Goal: Use online tool/utility: Utilize a website feature to perform a specific function

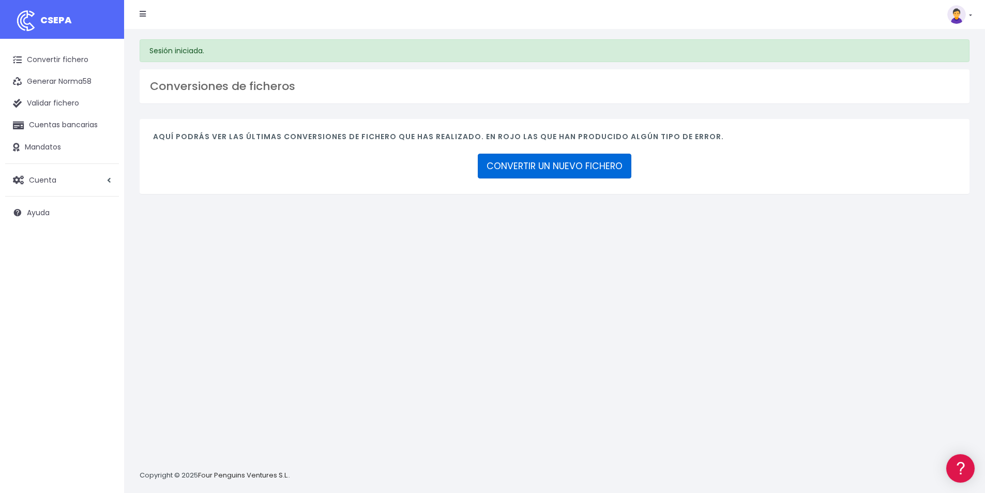
click at [585, 163] on link "CONVERTIR UN NUEVO FICHERO" at bounding box center [555, 166] width 154 height 25
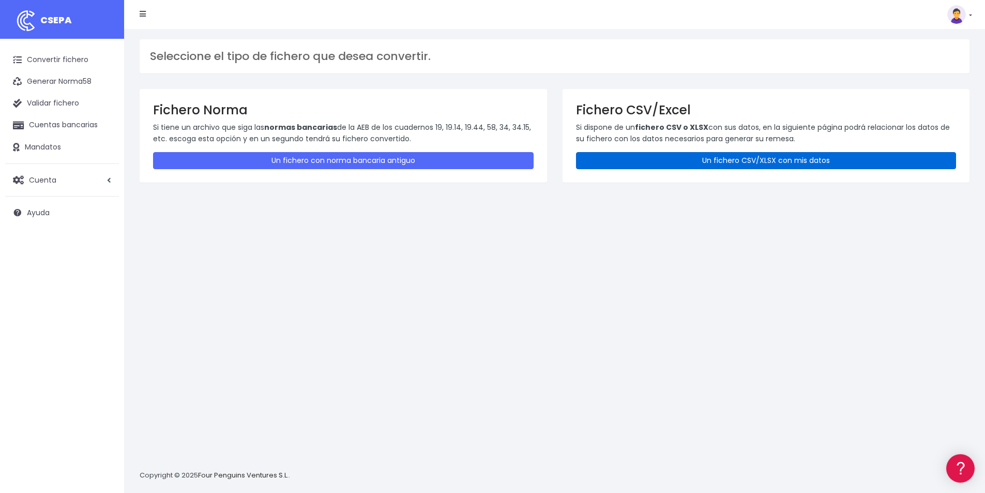
click at [725, 163] on link "Un fichero CSV/XLSX con mis datos" at bounding box center [766, 160] width 380 height 17
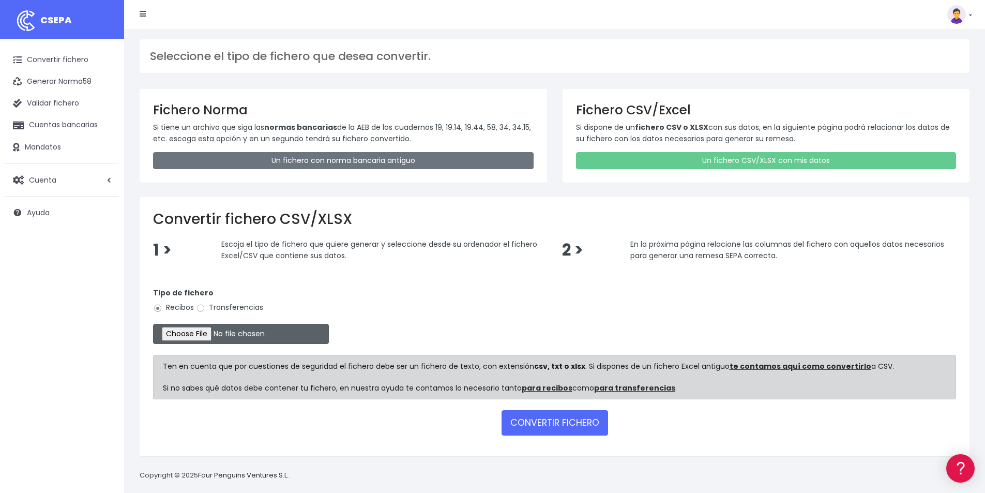
click at [212, 327] on input "file" at bounding box center [241, 334] width 176 height 20
type input "C:\fakepath\COBROS 15-09-25.xlsx"
click at [727, 295] on div "Tipo de fichero Recibos Transferencias" at bounding box center [554, 301] width 803 height 29
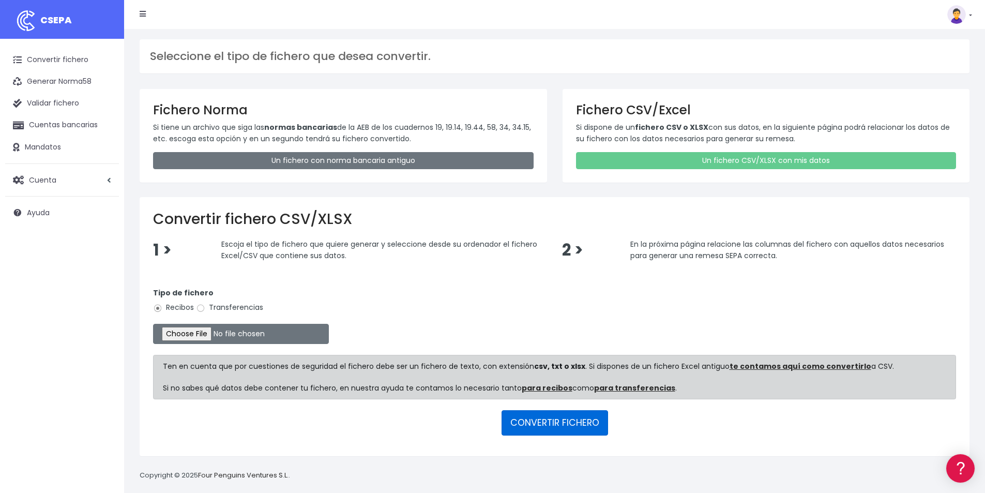
click at [566, 425] on button "CONVERTIR FICHERO" at bounding box center [554, 422] width 106 height 25
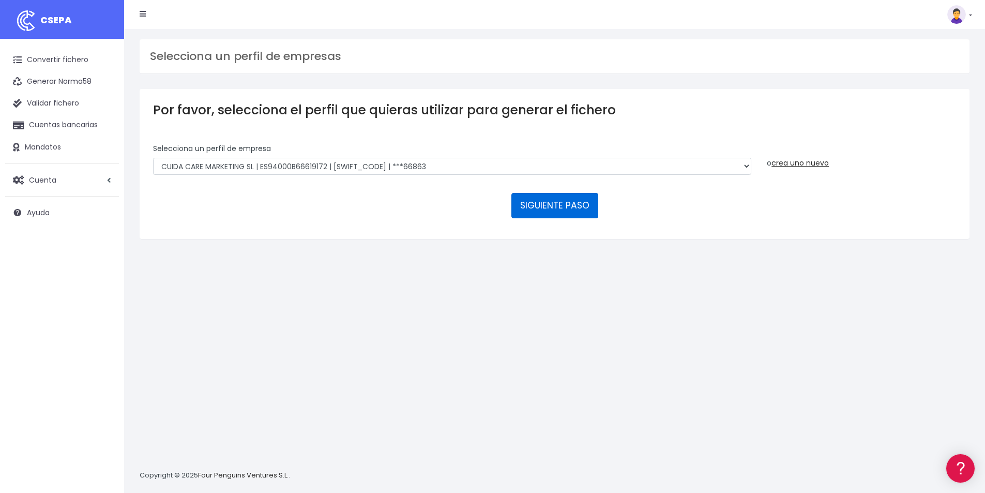
click at [588, 207] on button "SIGUIENTE PASO" at bounding box center [554, 205] width 87 height 25
click at [565, 210] on button "SIGUIENTE PASO" at bounding box center [554, 205] width 87 height 25
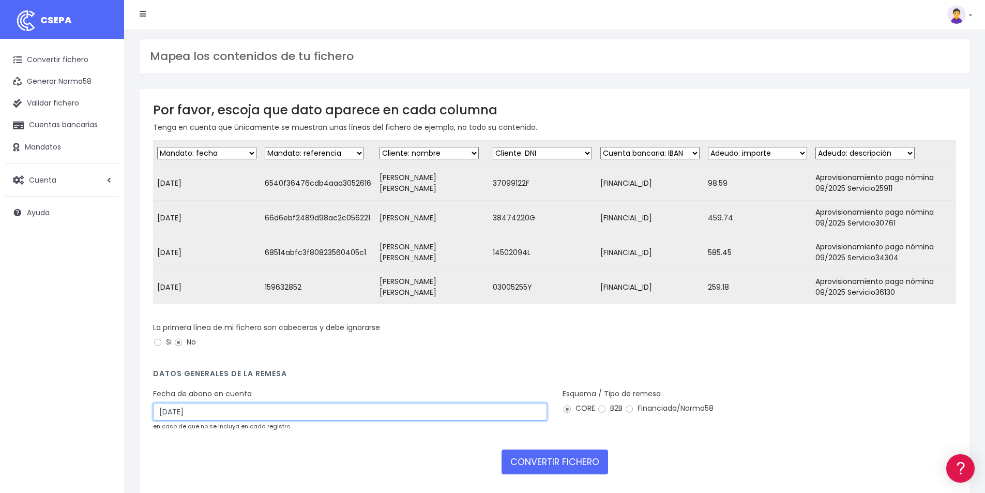
click at [173, 414] on input "17/09/2025" at bounding box center [350, 412] width 394 height 18
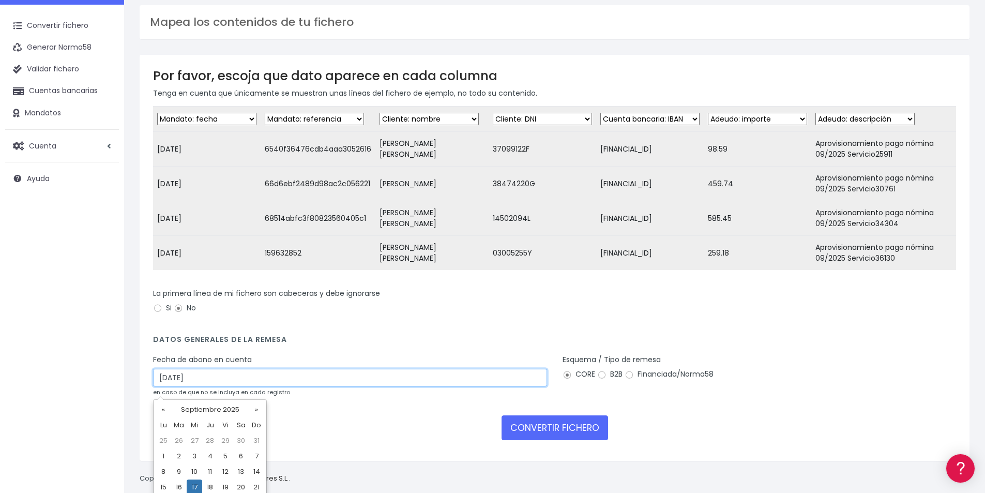
scroll to position [52, 0]
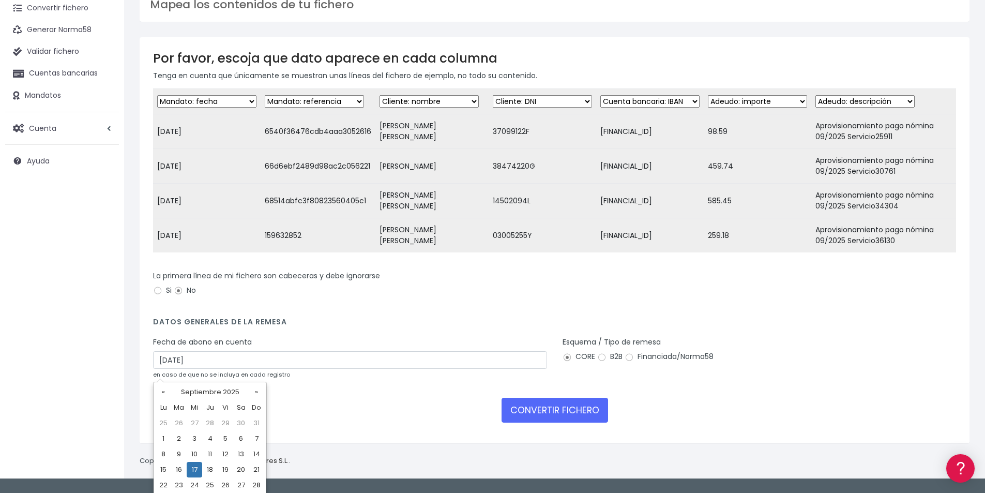
click at [162, 471] on td "15" at bounding box center [164, 470] width 16 height 16
type input "[DATE]"
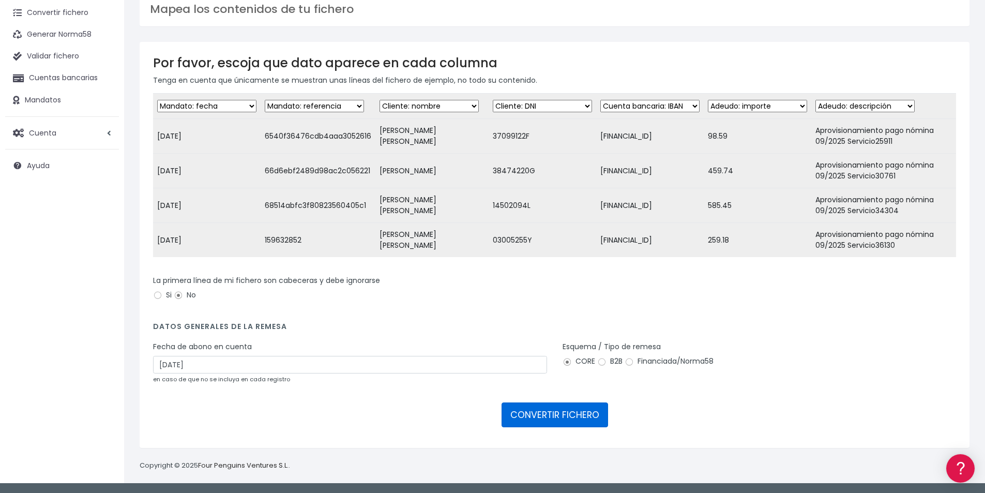
click at [581, 424] on button "CONVERTIR FICHERO" at bounding box center [554, 414] width 106 height 25
click at [583, 413] on button "CONVERTIR FICHERO" at bounding box center [554, 414] width 106 height 25
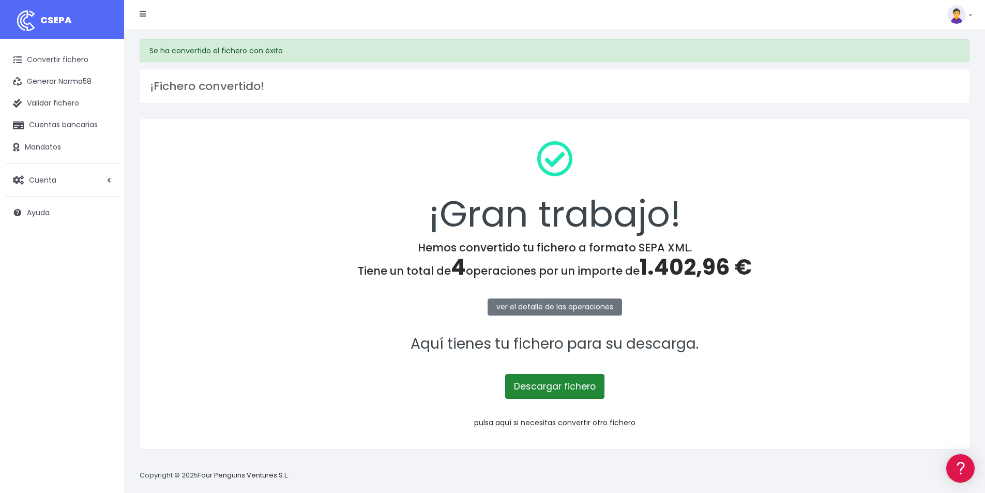
click at [550, 390] on link "Descargar fichero" at bounding box center [554, 386] width 99 height 25
click at [690, 264] on span "1.402,96 €" at bounding box center [695, 267] width 112 height 30
copy span "1.402,96"
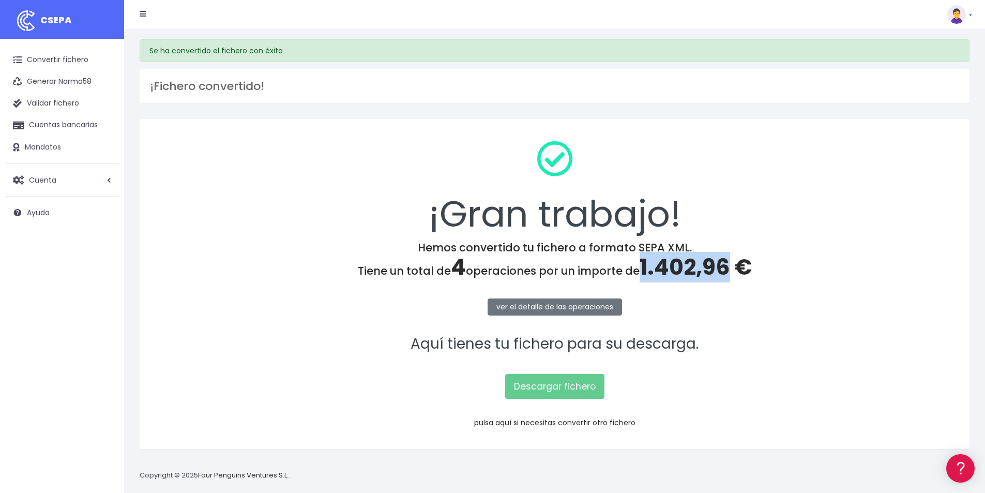
click at [598, 424] on link "pulsa aquí si necesitas convertir otro fichero" at bounding box center [554, 422] width 161 height 10
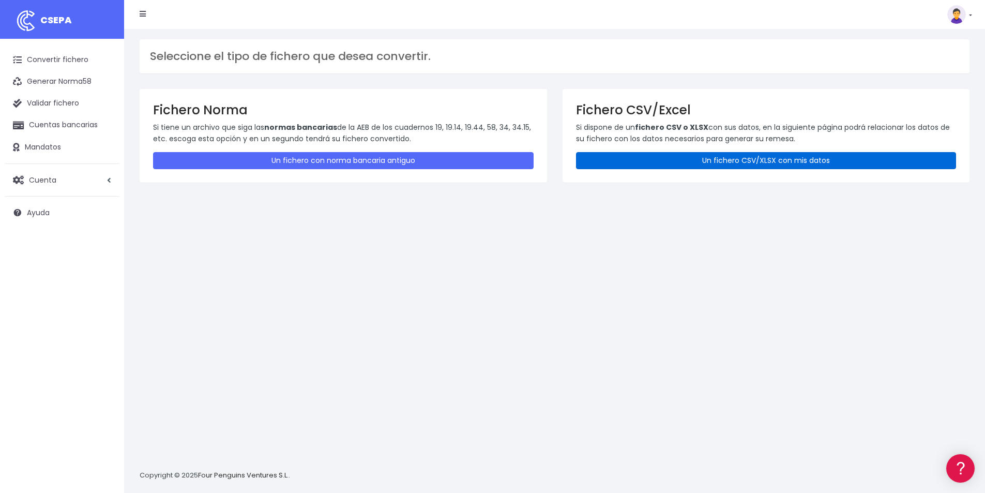
click at [664, 163] on link "Un fichero CSV/XLSX con mis datos" at bounding box center [766, 160] width 380 height 17
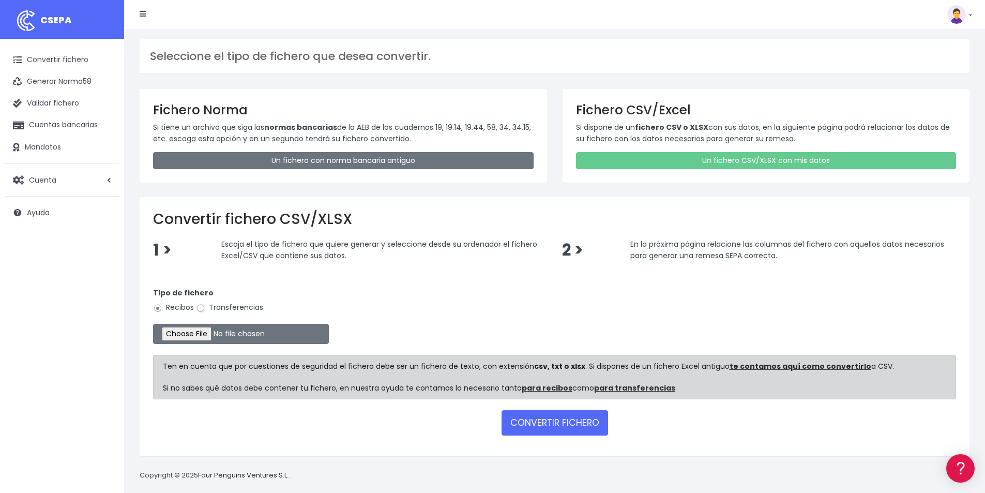
click at [202, 308] on input "Transferencias" at bounding box center [200, 307] width 9 height 9
radio input "true"
click at [223, 332] on input "file" at bounding box center [241, 334] width 176 height 20
type input "C:\fakepath\Remesa Devolución [DATE].xlsx"
click at [561, 426] on button "CONVERTIR FICHERO" at bounding box center [554, 422] width 106 height 25
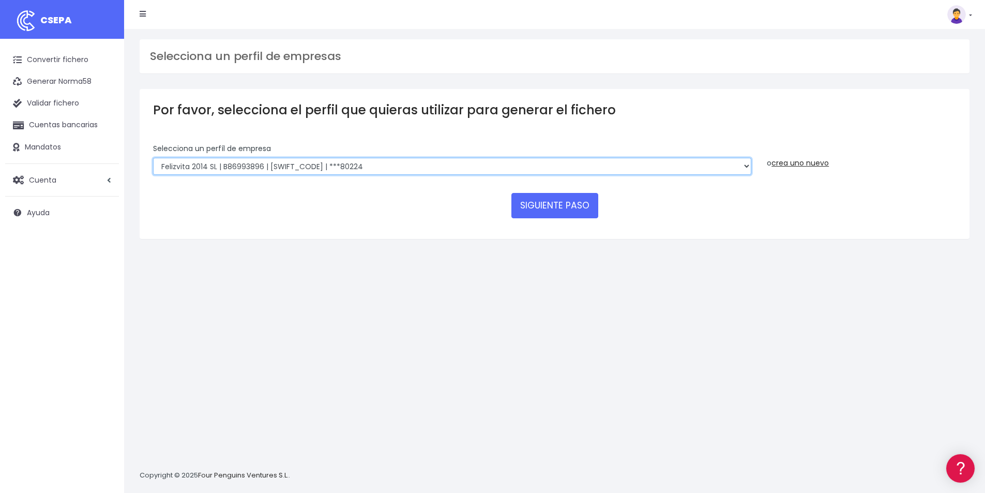
click at [371, 165] on select "Felizvita 2014 SL | B86993896 | [SWIFT_CODE] | ***80224 Assisvita Asistencia S.…" at bounding box center [452, 167] width 598 height 18
select select "1686"
click at [153, 158] on select "Felizvita 2014 SL | B86993896 | [SWIFT_CODE] | ***80224 Assisvita Asistencia S.…" at bounding box center [452, 167] width 598 height 18
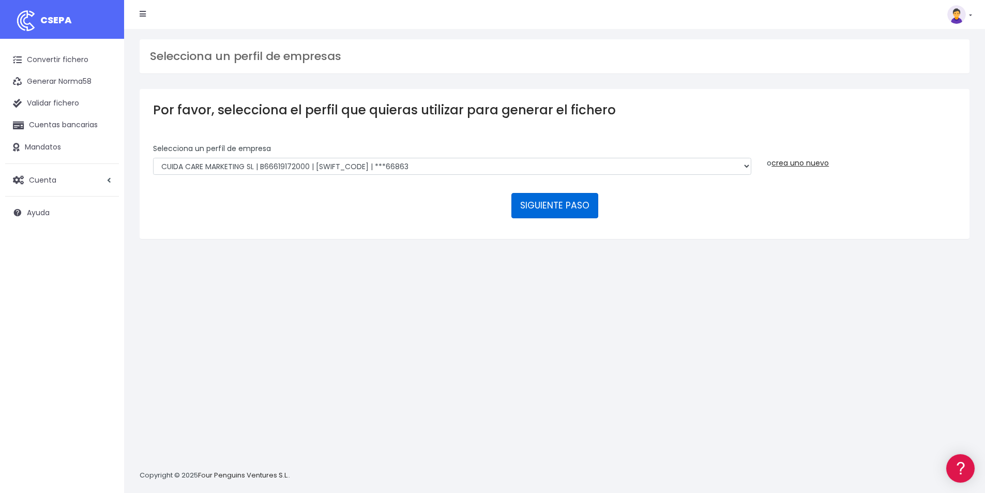
click at [570, 206] on button "SIGUIENTE PASO" at bounding box center [554, 205] width 87 height 25
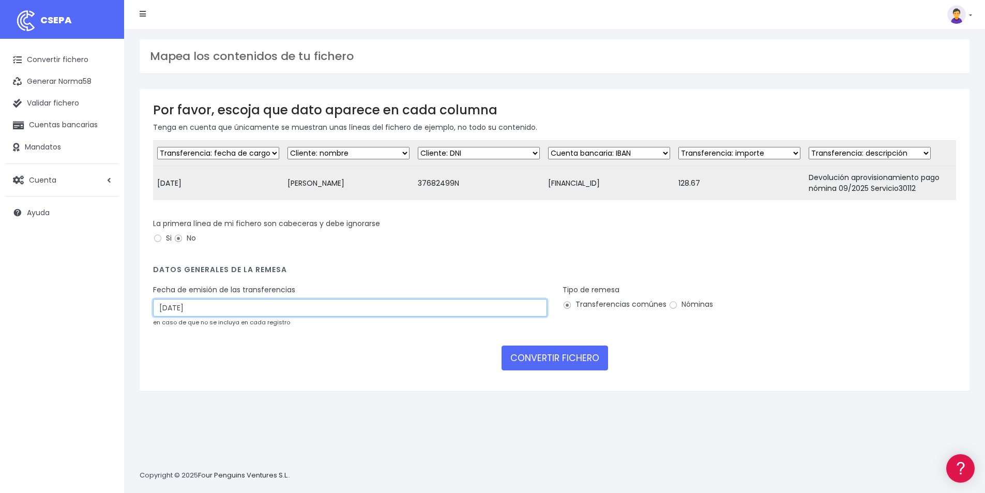
click at [213, 316] on input "[DATE]" at bounding box center [350, 308] width 394 height 18
click at [161, 414] on td "15" at bounding box center [164, 417] width 16 height 16
type input "[DATE]"
click at [545, 367] on button "CONVERTIR FICHERO" at bounding box center [554, 357] width 106 height 25
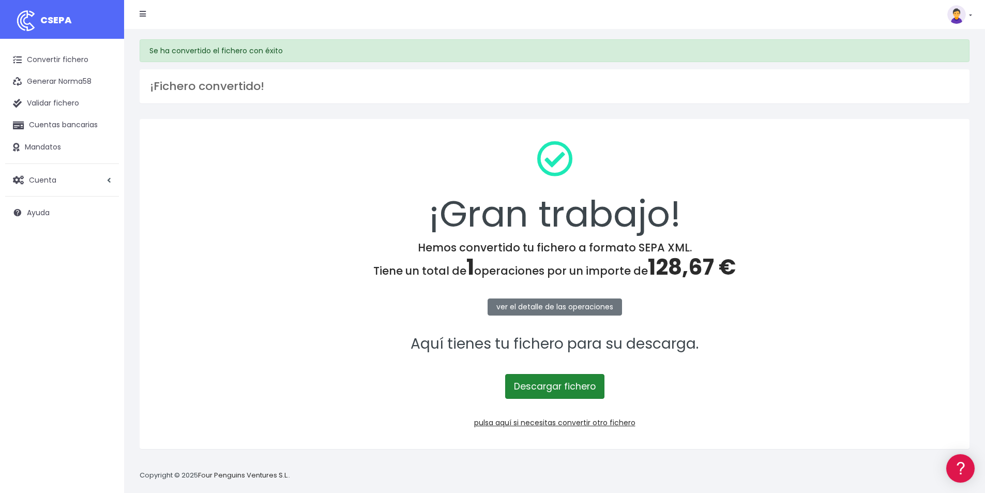
click at [539, 385] on link "Descargar fichero" at bounding box center [554, 386] width 99 height 25
click at [671, 269] on span "128,67 €" at bounding box center [692, 267] width 88 height 30
copy span "128,67"
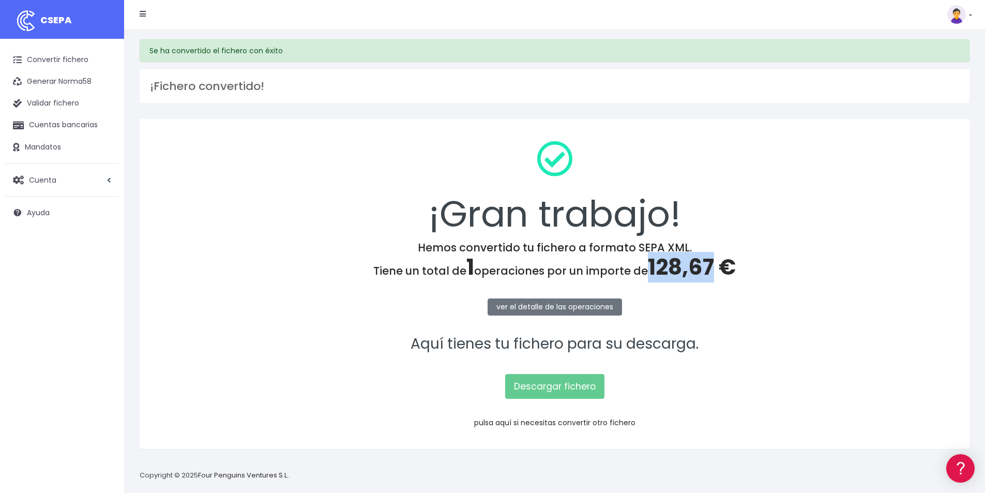
click at [619, 424] on link "pulsa aquí si necesitas convertir otro fichero" at bounding box center [554, 422] width 161 height 10
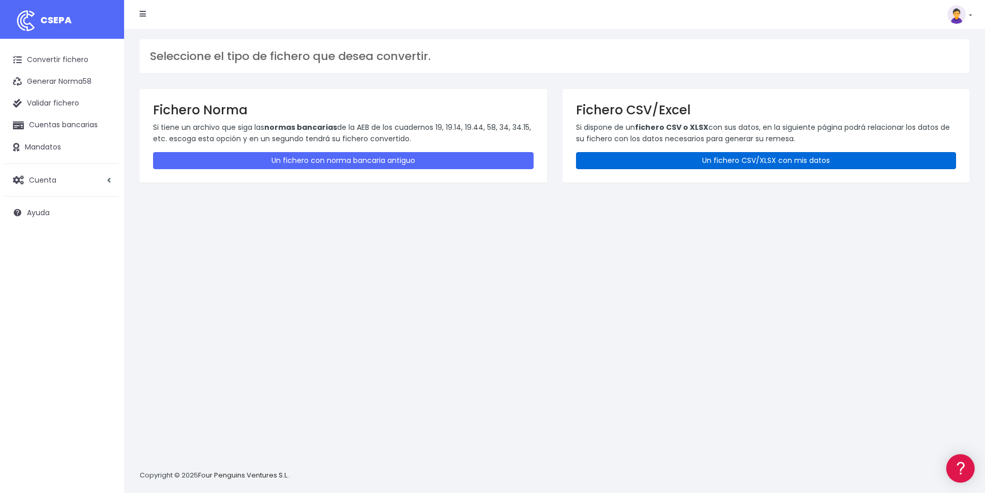
click at [702, 157] on link "Un fichero CSV/XLSX con mis datos" at bounding box center [766, 160] width 380 height 17
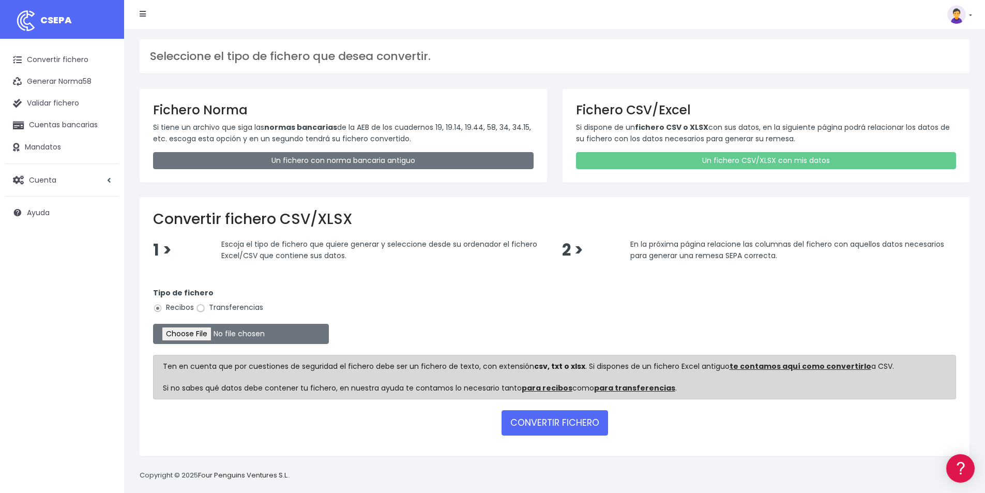
click at [203, 309] on input "Transferencias" at bounding box center [200, 307] width 9 height 9
radio input "true"
click at [223, 333] on input "file" at bounding box center [241, 334] width 176 height 20
type input "C:\fakepath\PAGOS 15-09-25.xlsx"
click at [530, 415] on button "CONVERTIR FICHERO" at bounding box center [554, 422] width 106 height 25
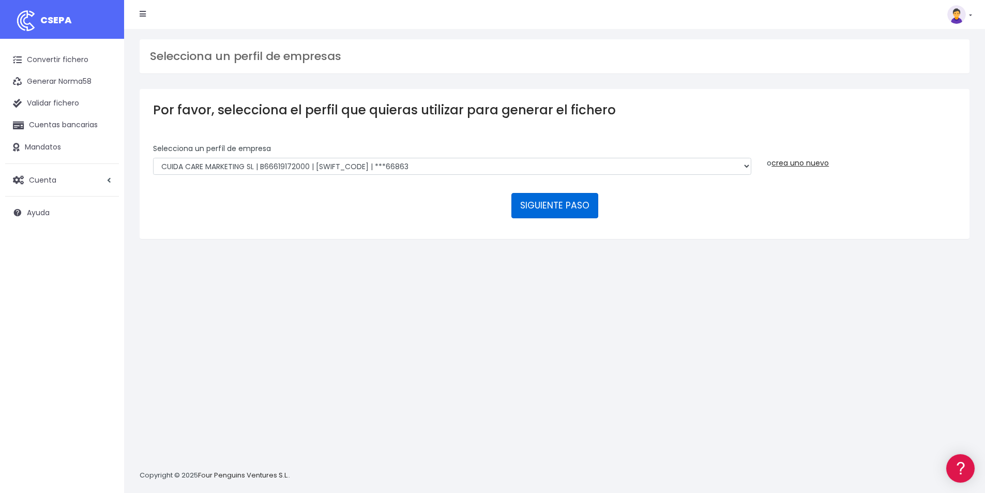
click at [560, 211] on button "SIGUIENTE PASO" at bounding box center [554, 205] width 87 height 25
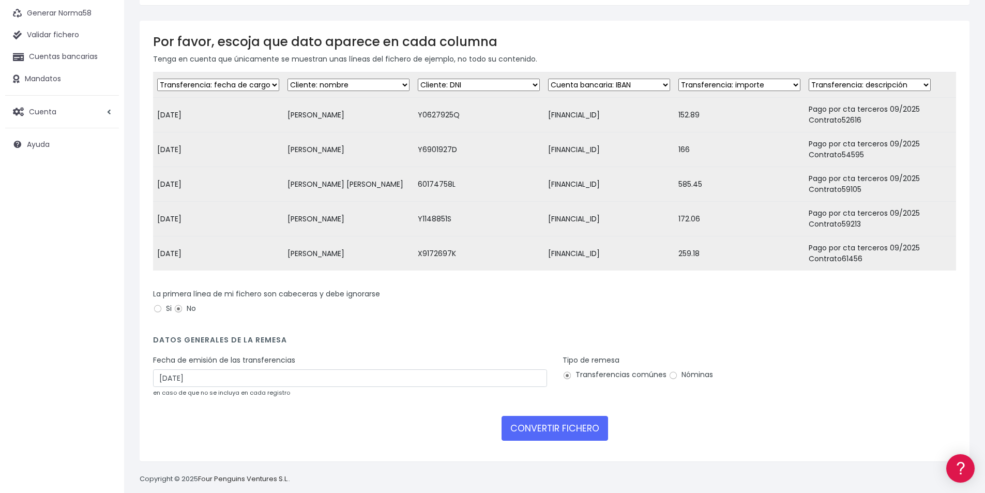
scroll to position [89, 0]
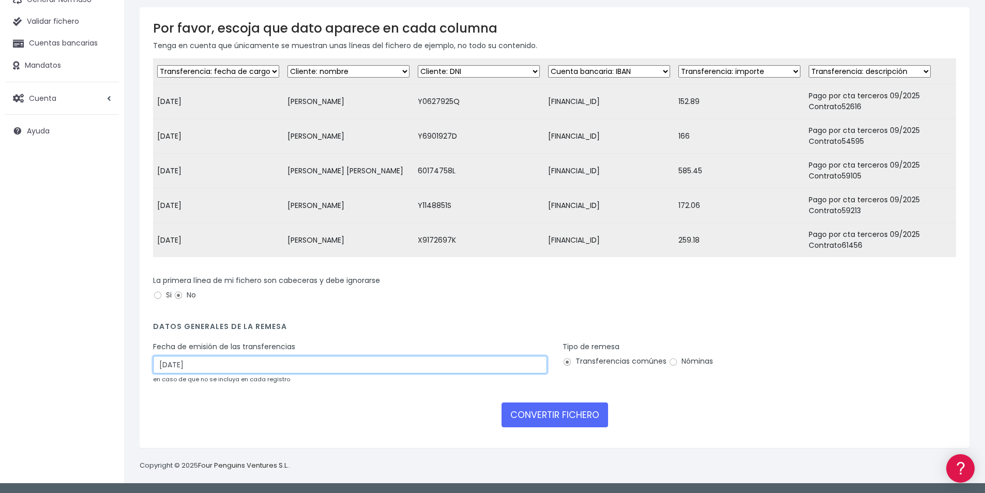
click at [264, 363] on input "[DATE]" at bounding box center [350, 365] width 394 height 18
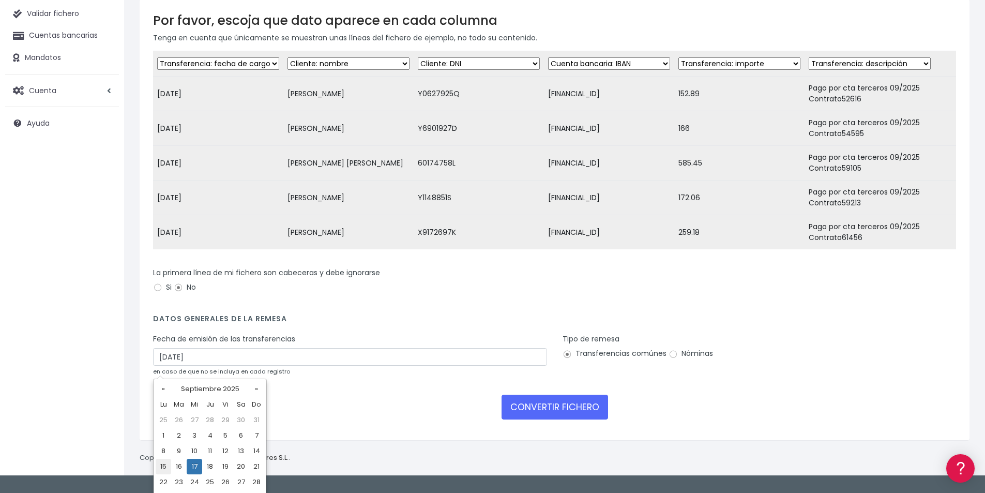
click at [161, 465] on td "15" at bounding box center [164, 466] width 16 height 16
type input "15/09/2025"
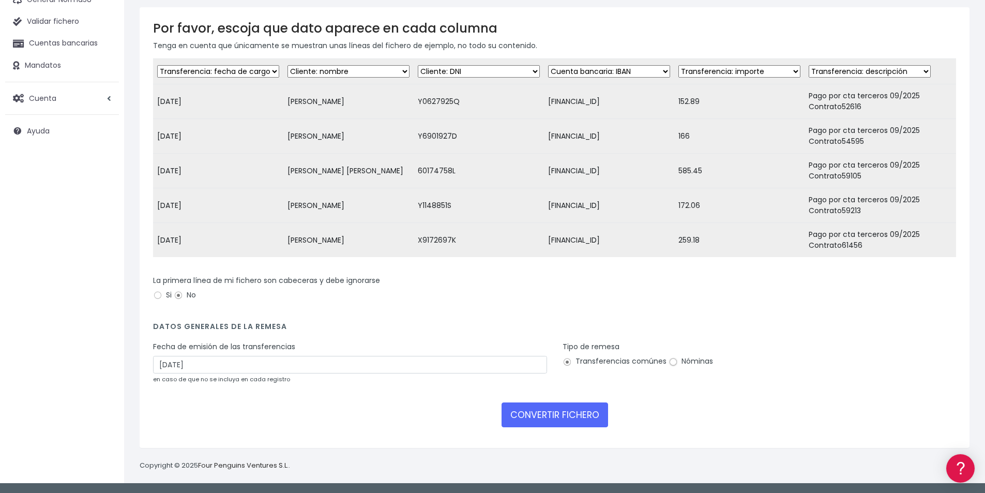
click at [671, 362] on input "Nóminas" at bounding box center [672, 361] width 9 height 9
radio input "true"
click at [574, 411] on button "CONVERTIR FICHERO" at bounding box center [554, 414] width 106 height 25
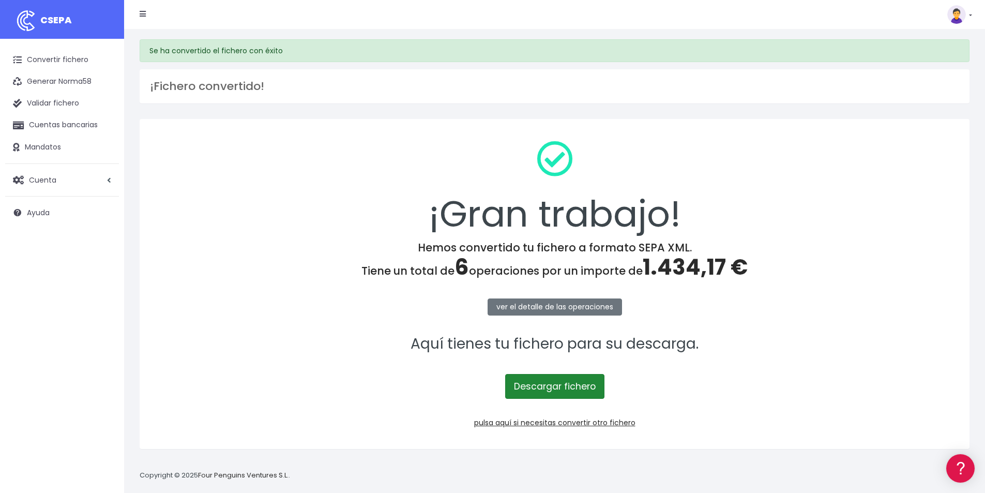
click at [570, 385] on link "Descargar fichero" at bounding box center [554, 386] width 99 height 25
click at [690, 273] on span "1.434,17 €" at bounding box center [694, 267] width 105 height 30
copy span "1.434,17"
